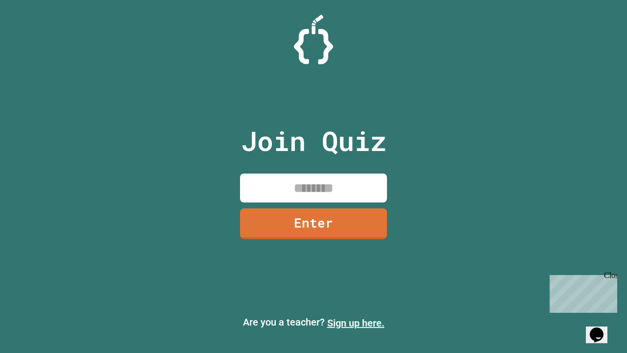
click at [356, 323] on link "Sign up here." at bounding box center [355, 323] width 57 height 12
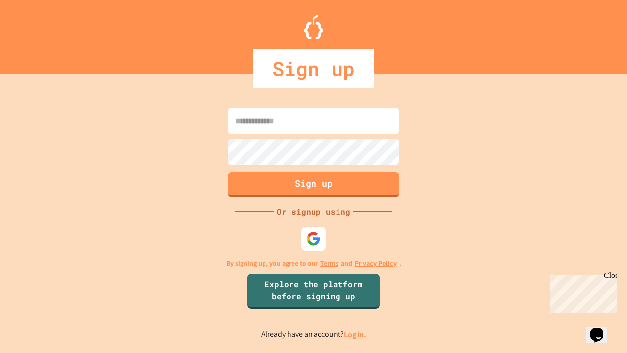
click at [356, 334] on link "Log in." at bounding box center [355, 334] width 23 height 10
